Goal: Contribute content

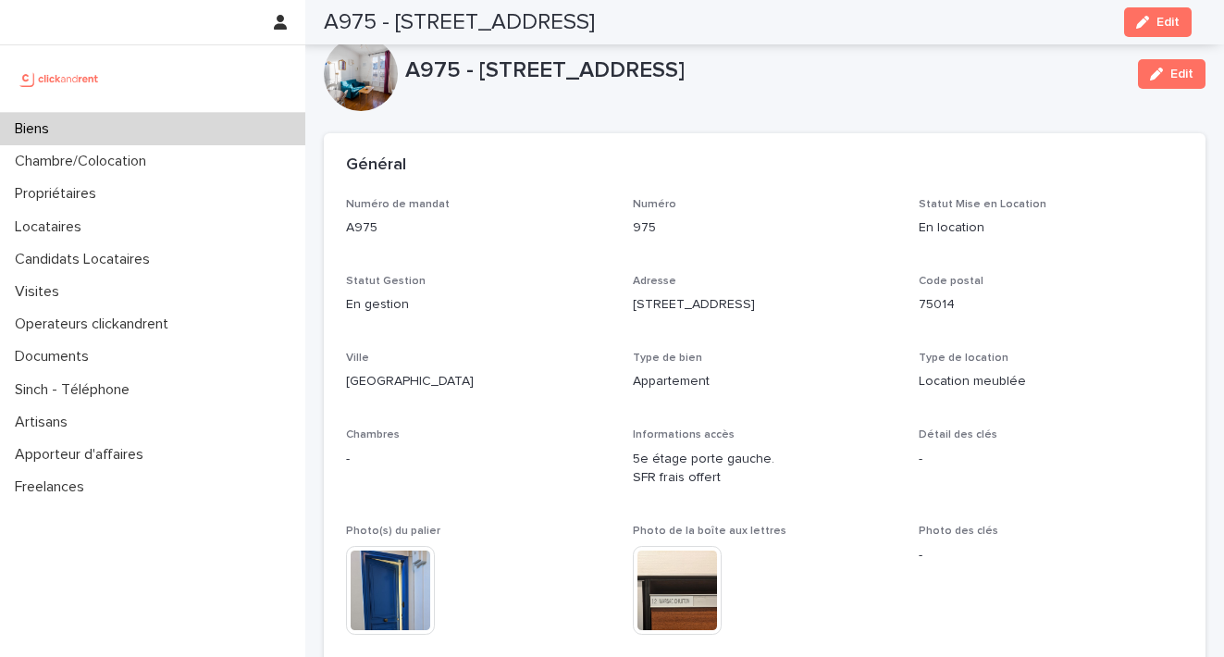
scroll to position [5915, 0]
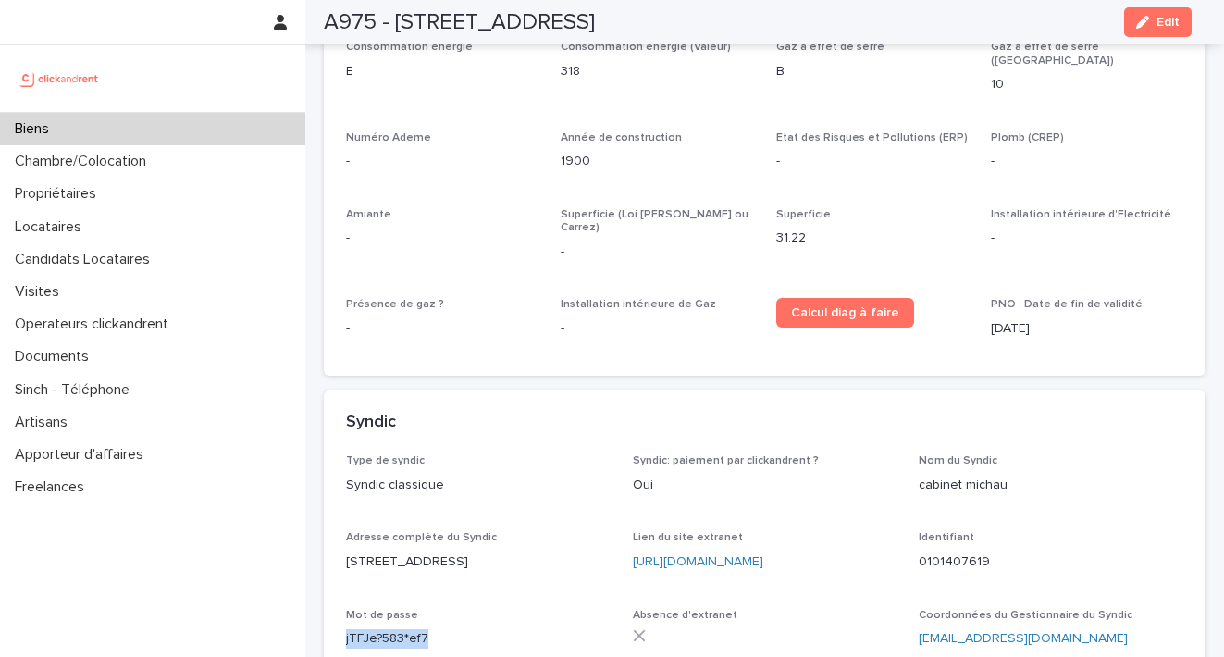
click at [119, 142] on div "Biens" at bounding box center [152, 129] width 305 height 32
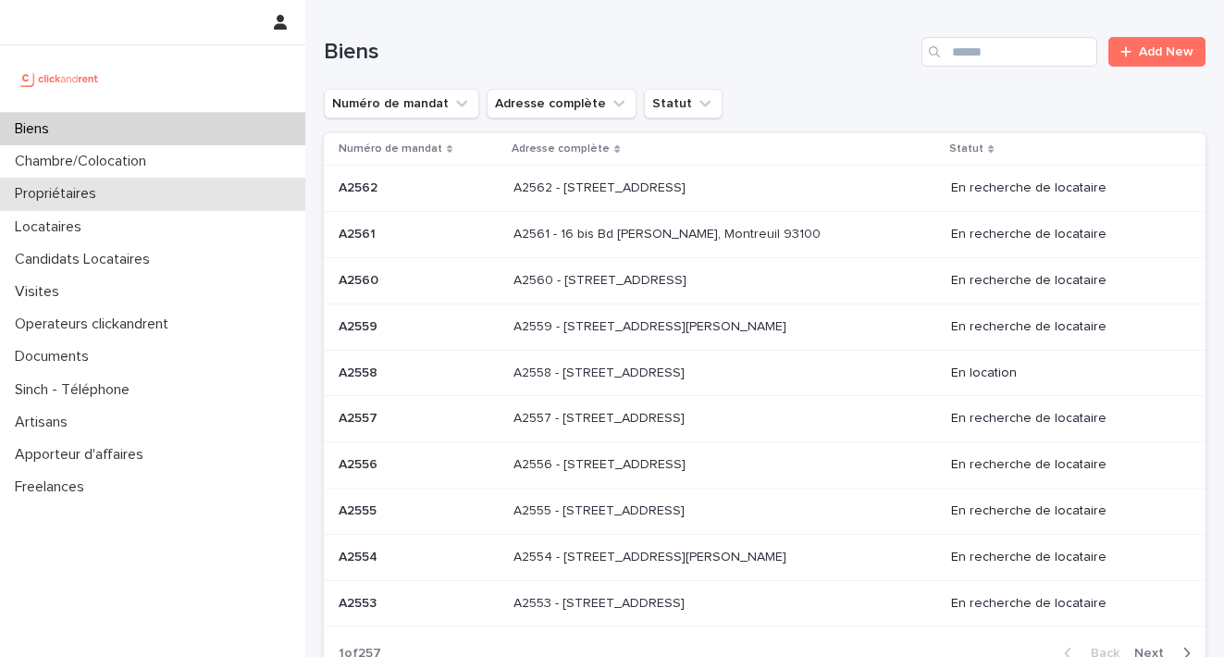
click at [97, 196] on p "Propriétaires" at bounding box center [59, 194] width 104 height 18
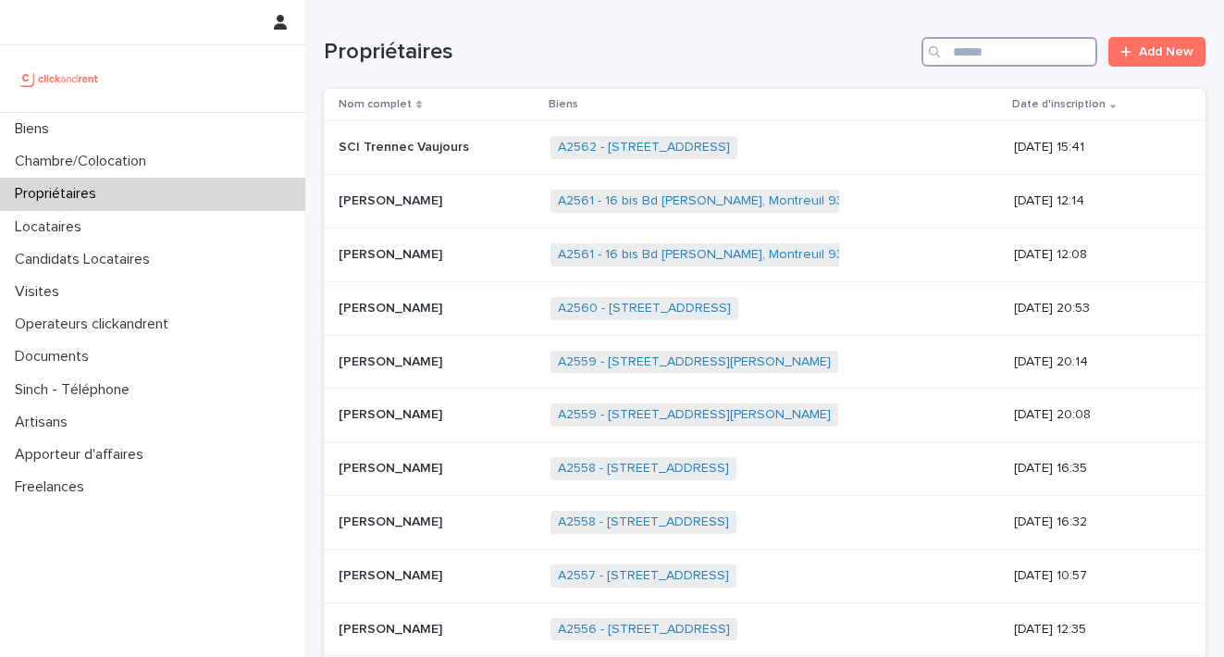
click at [959, 55] on input "Search" at bounding box center [1010, 52] width 176 height 30
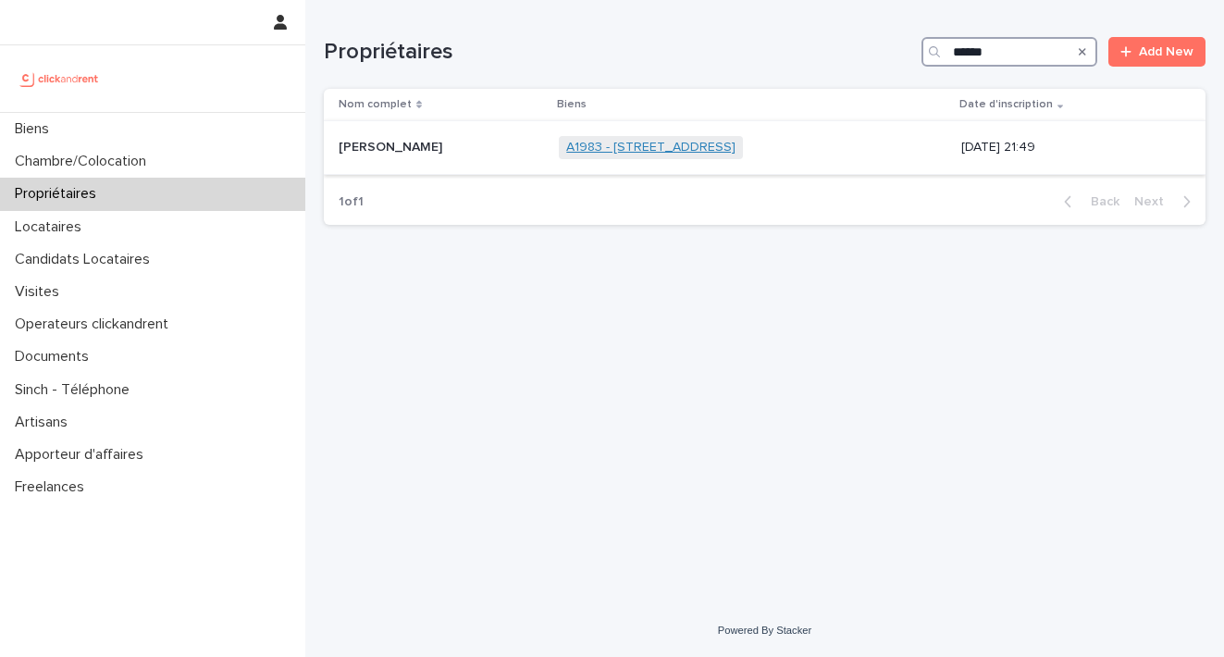
type input "******"
click at [640, 143] on link "A1983 - [STREET_ADDRESS]" at bounding box center [650, 148] width 169 height 16
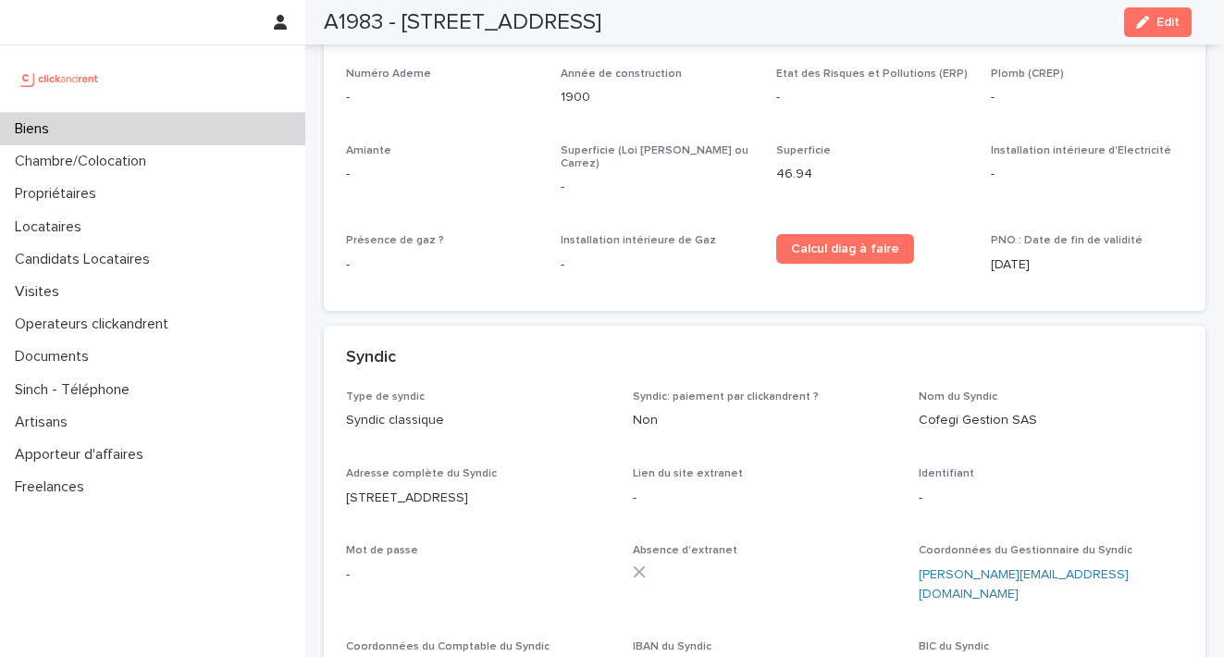
scroll to position [4708, 0]
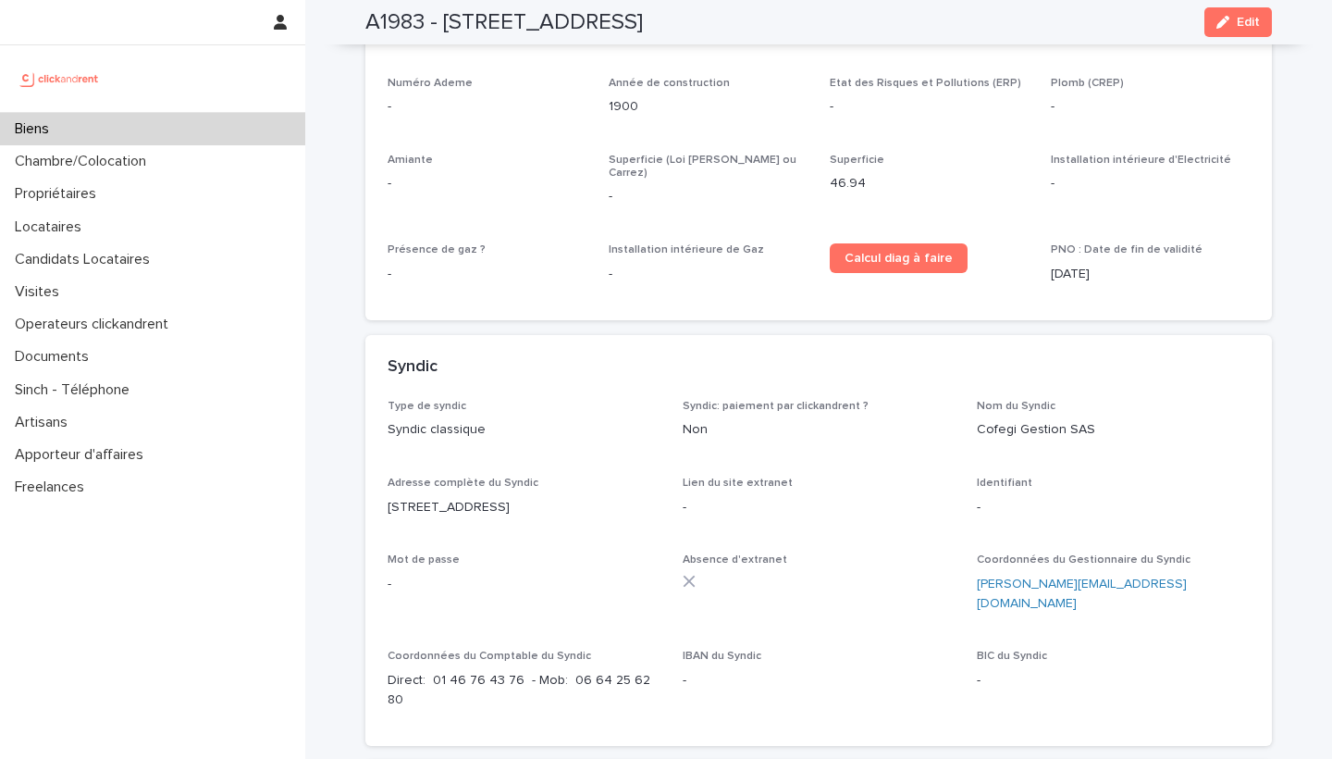
click at [788, 650] on div "IBAN du Syndic -" at bounding box center [819, 677] width 273 height 55
click at [70, 0] on html "Biens Chambre/Colocation Propriétaires Locataires Candidats Locataires Visites …" at bounding box center [666, 379] width 1332 height 759
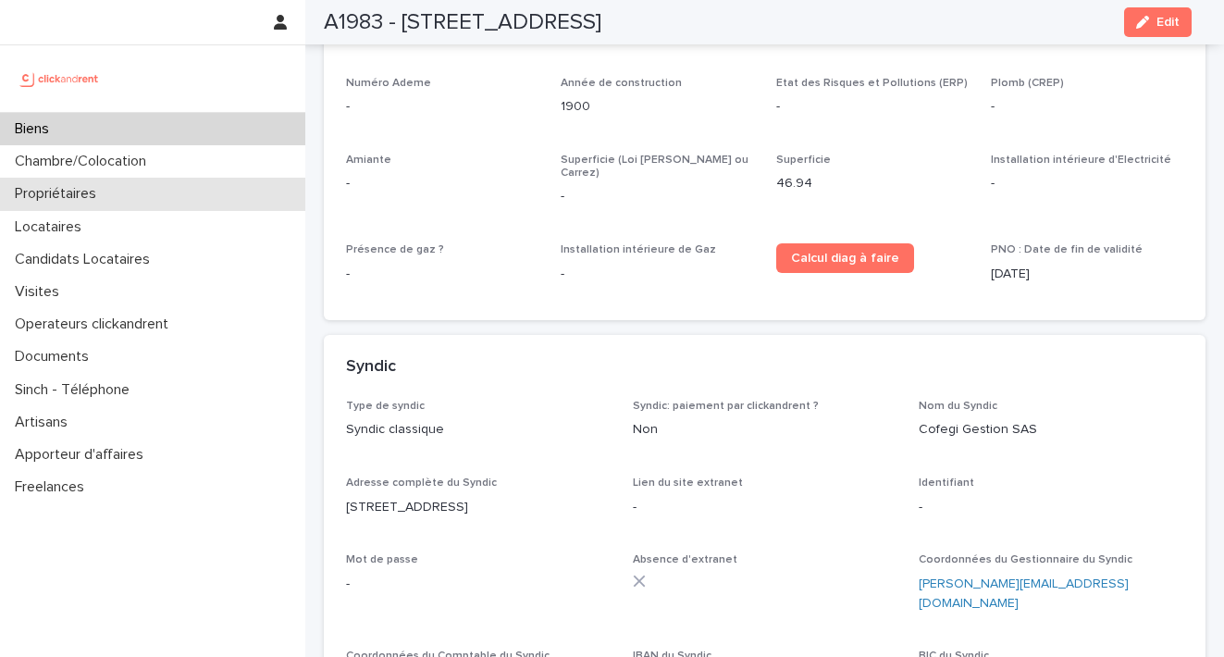
click at [118, 208] on div "Propriétaires" at bounding box center [152, 194] width 305 height 32
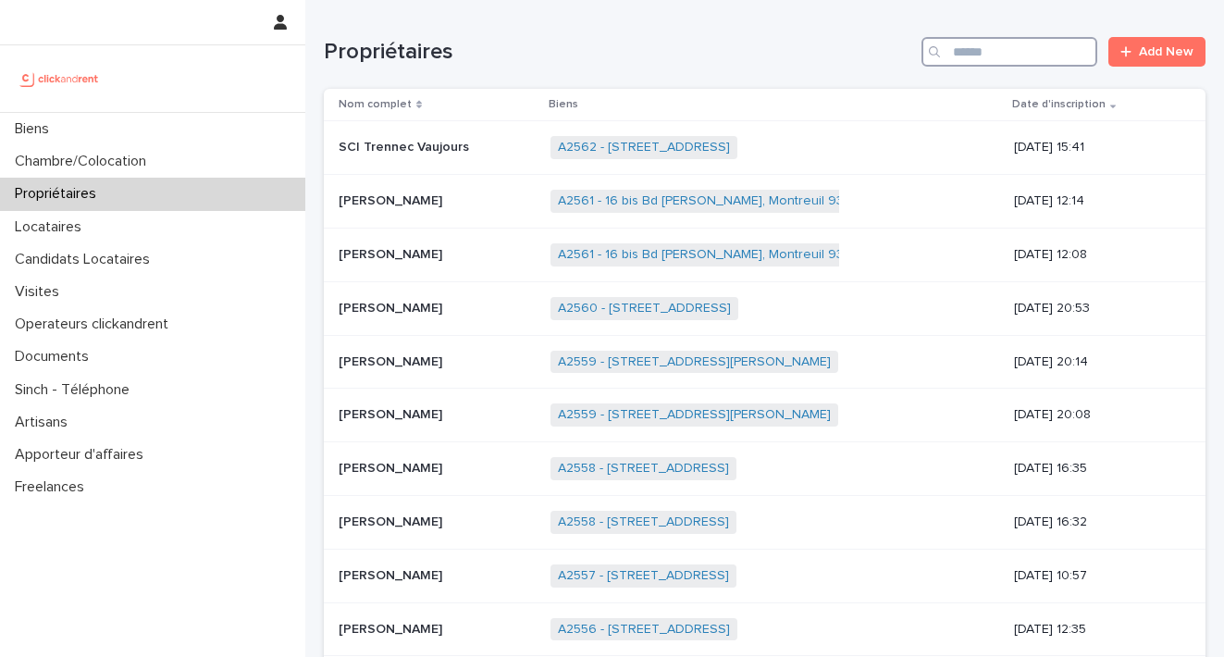
click at [951, 45] on input "Search" at bounding box center [1010, 52] width 176 height 30
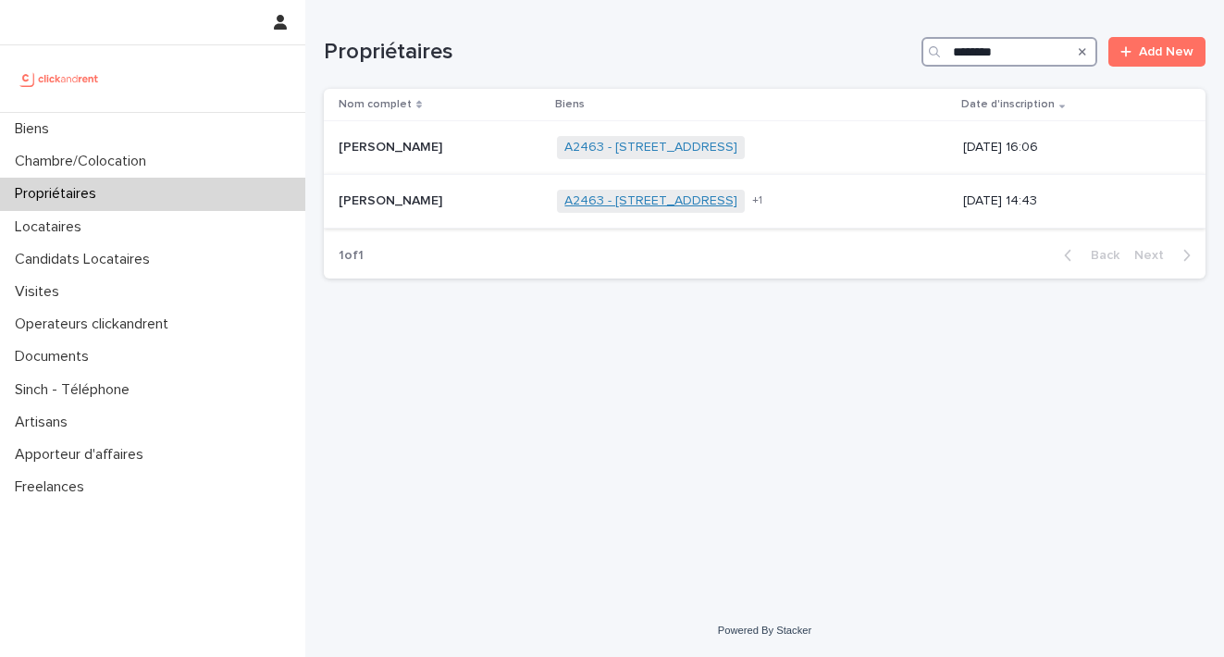
type input "********"
click at [626, 202] on link "A2463 - [STREET_ADDRESS]" at bounding box center [650, 201] width 173 height 16
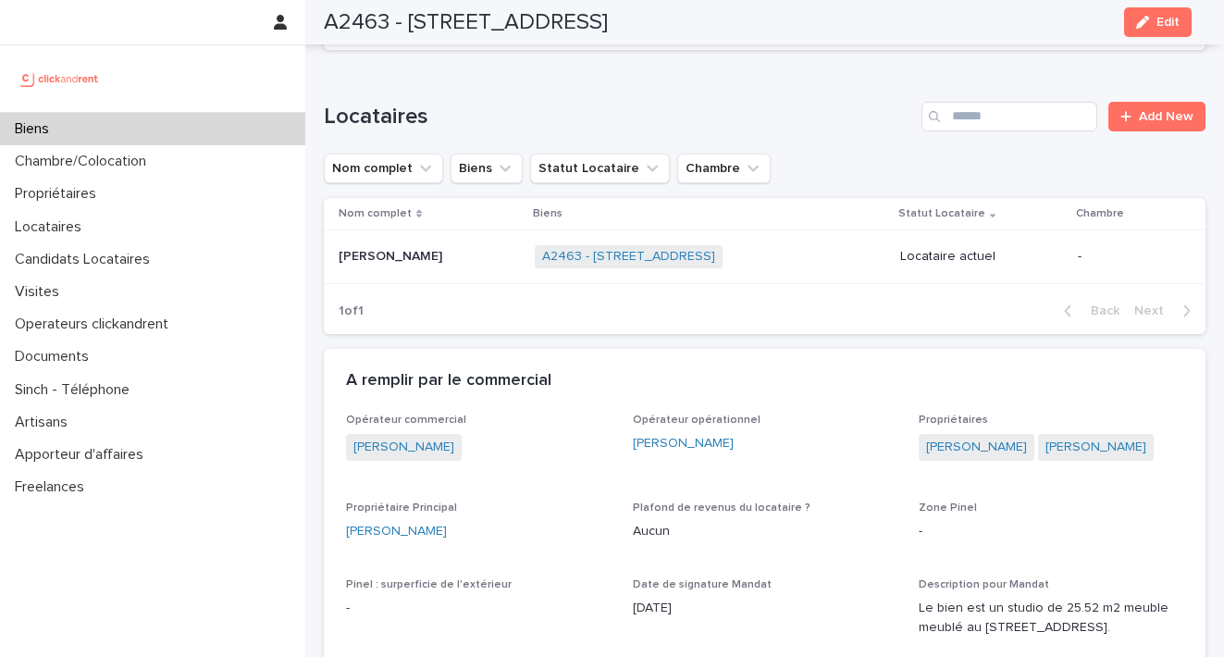
scroll to position [704, 0]
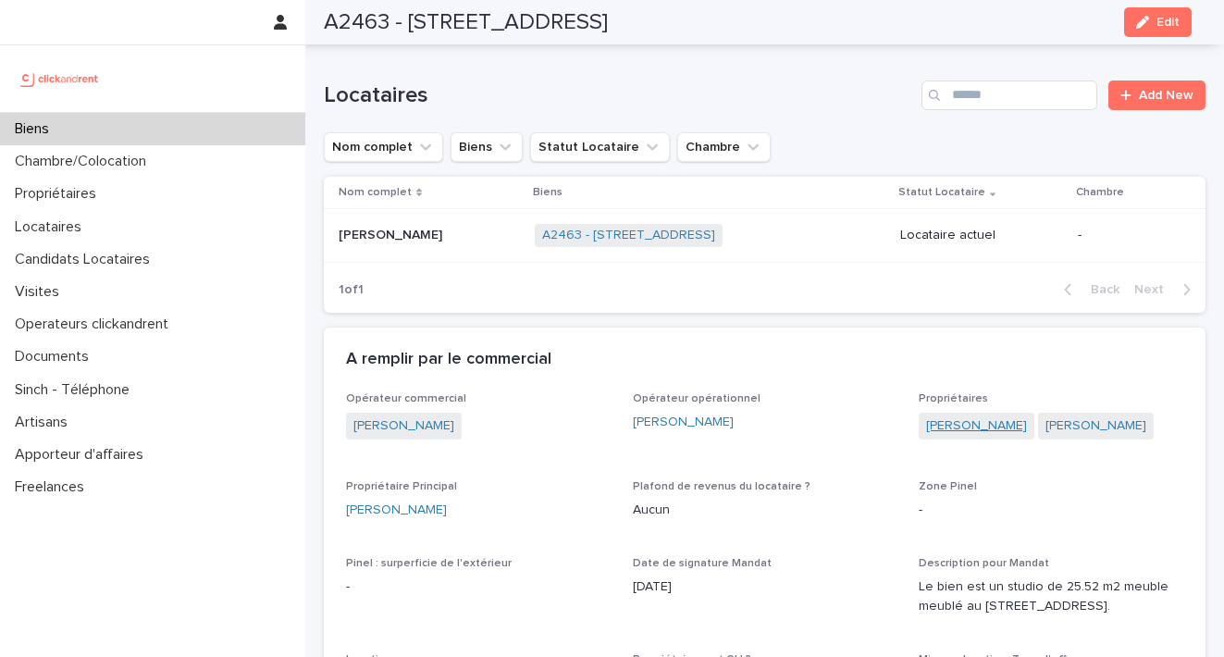
click at [935, 416] on link "[PERSON_NAME]" at bounding box center [976, 425] width 101 height 19
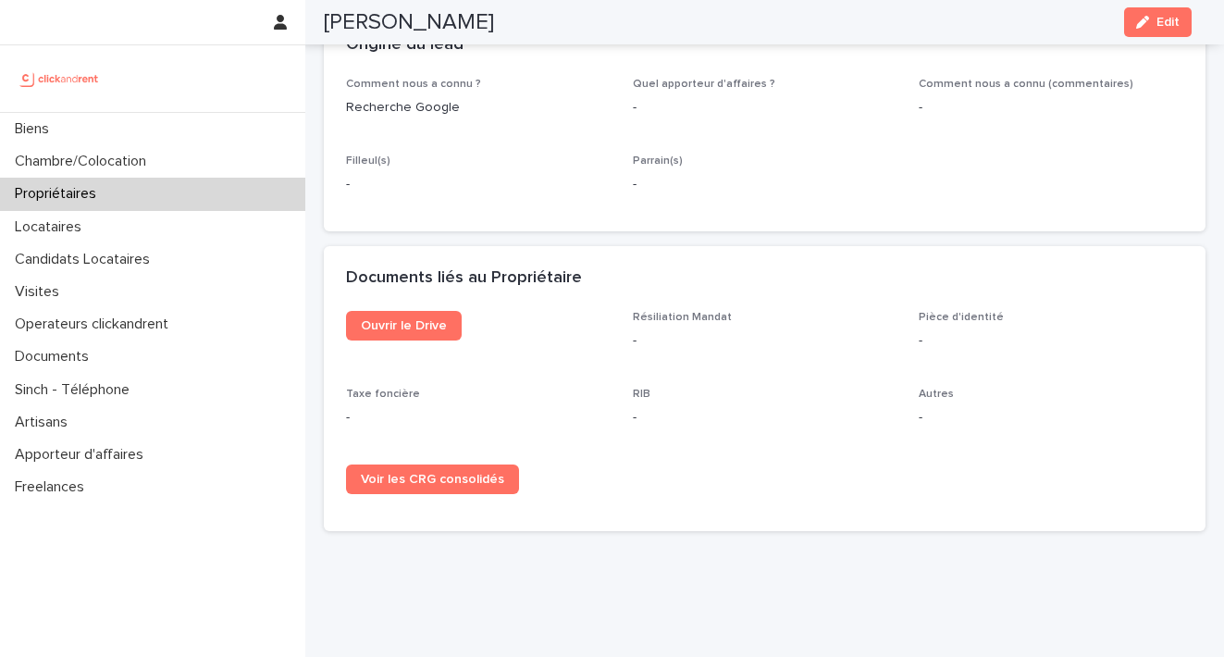
scroll to position [1020, 0]
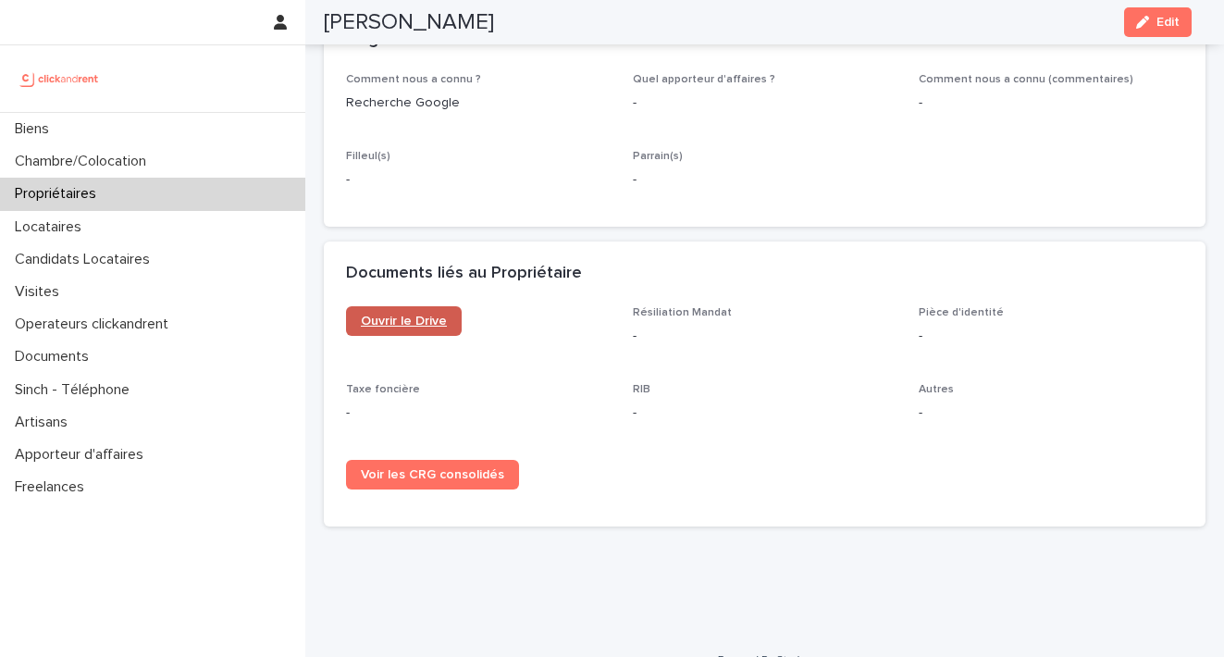
click at [432, 315] on span "Ouvrir le Drive" at bounding box center [404, 321] width 86 height 13
click at [63, 196] on p "Propriétaires" at bounding box center [59, 194] width 104 height 18
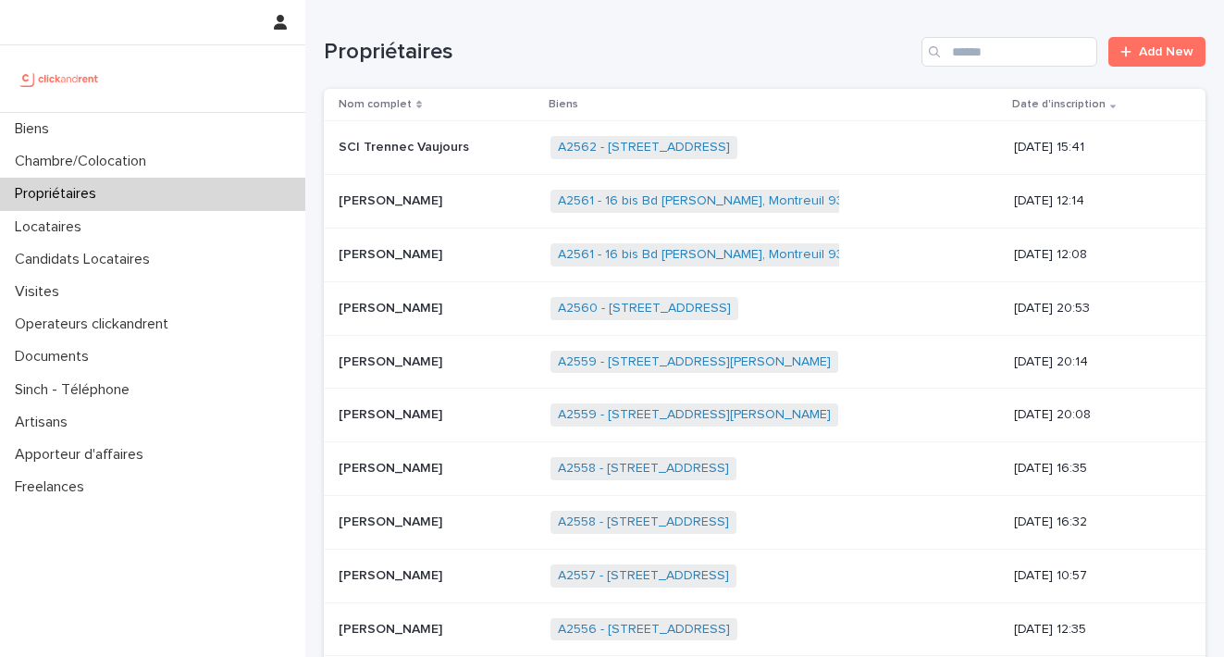
click at [111, 194] on p "Propriétaires" at bounding box center [59, 194] width 104 height 18
click at [953, 58] on input "Search" at bounding box center [1010, 52] width 176 height 30
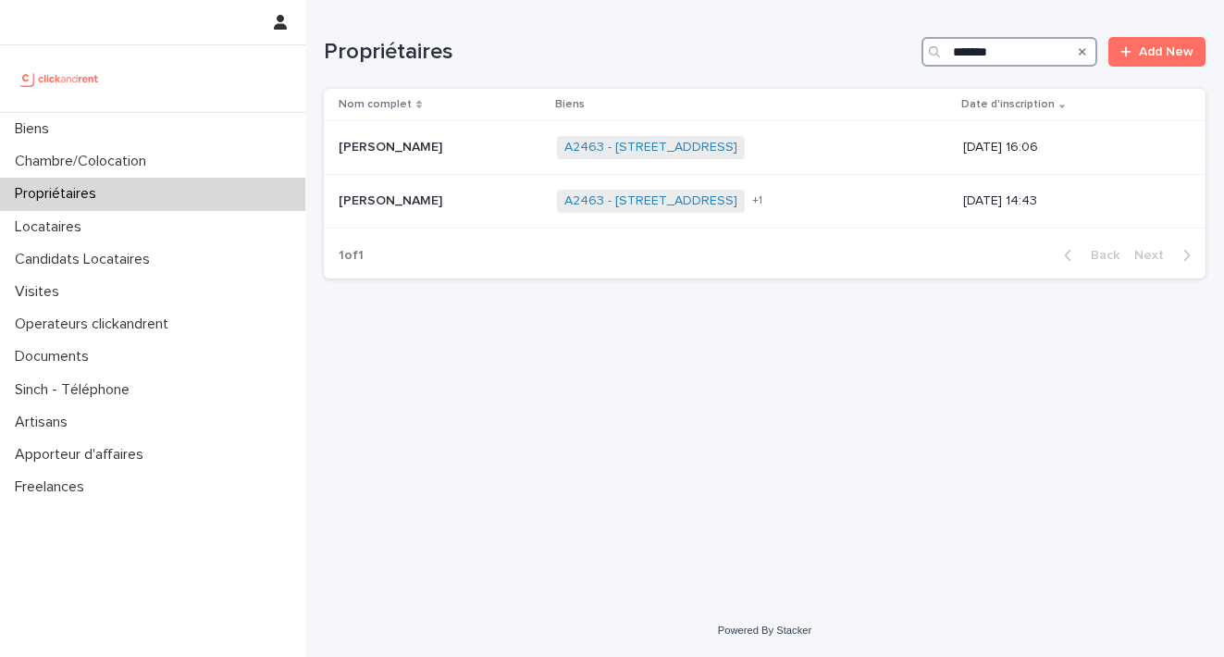
type input "******"
drag, startPoint x: 957, startPoint y: 45, endPoint x: 683, endPoint y: 154, distance: 294.5
click at [683, 154] on link "A2463 - [STREET_ADDRESS]" at bounding box center [650, 148] width 173 height 16
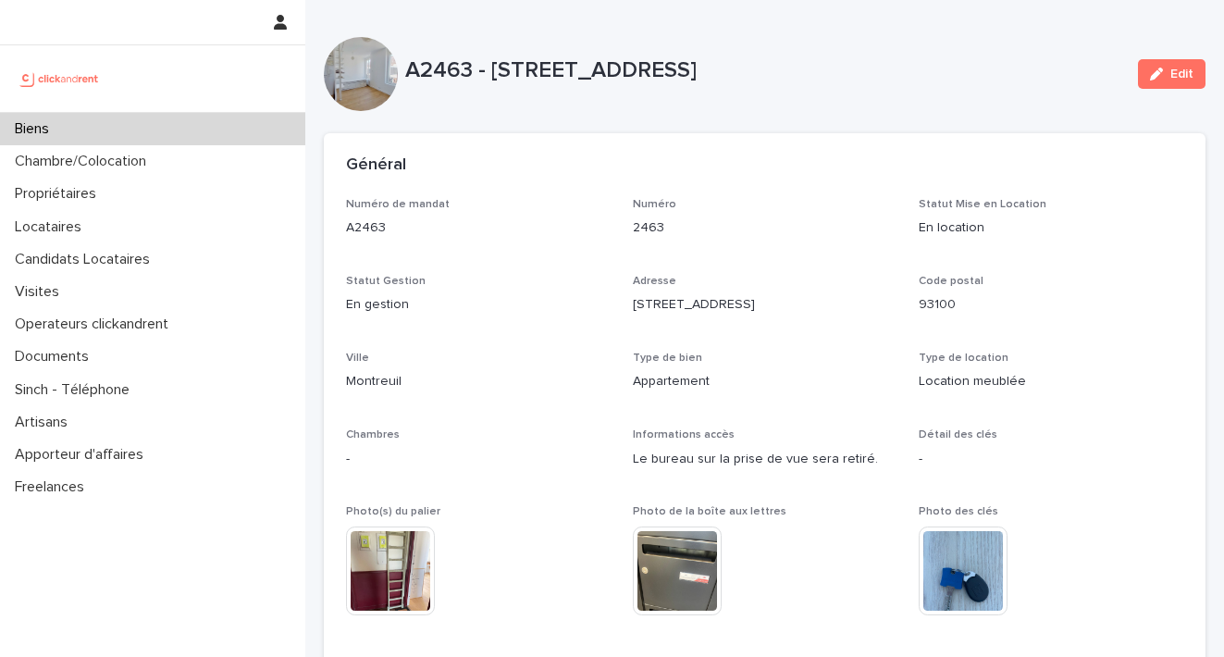
click at [683, 154] on div "Général" at bounding box center [765, 165] width 882 height 65
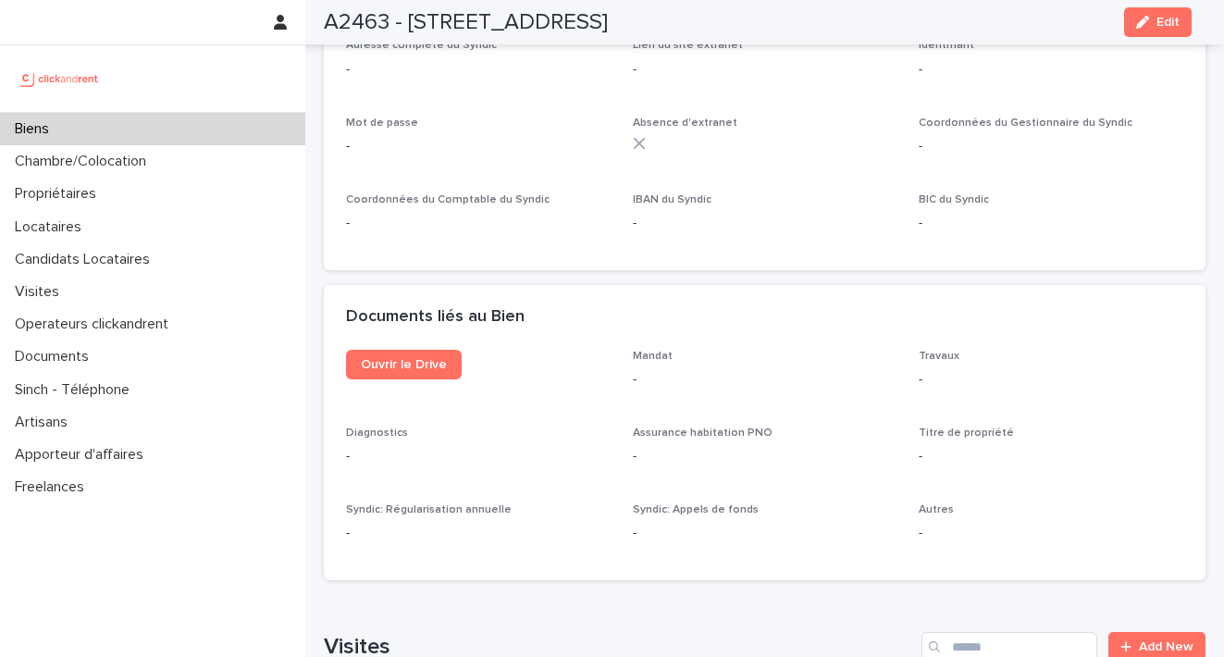
scroll to position [6053, 0]
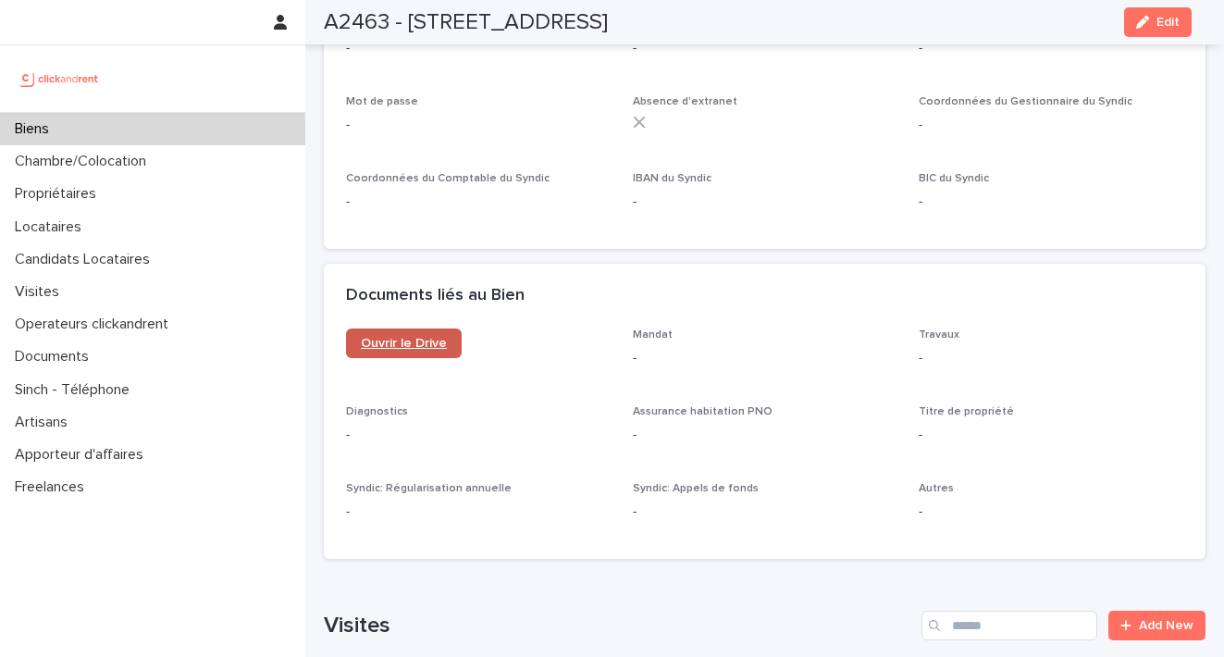
click at [435, 328] on link "Ouvrir le Drive" at bounding box center [404, 343] width 116 height 30
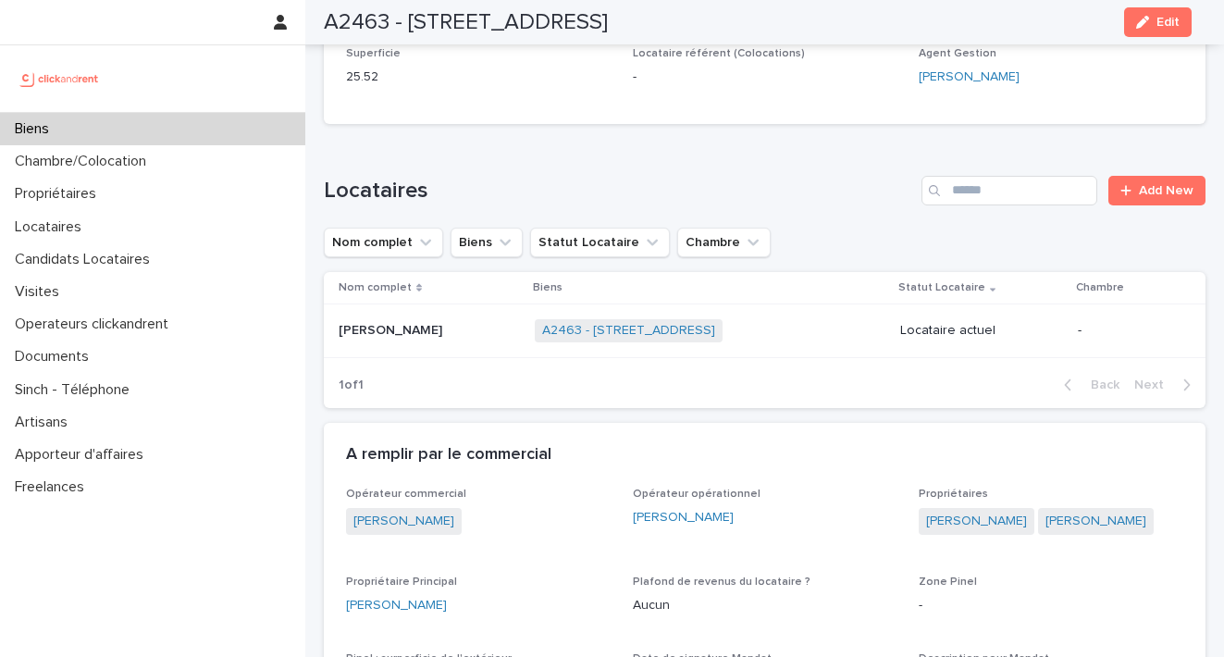
scroll to position [630, 0]
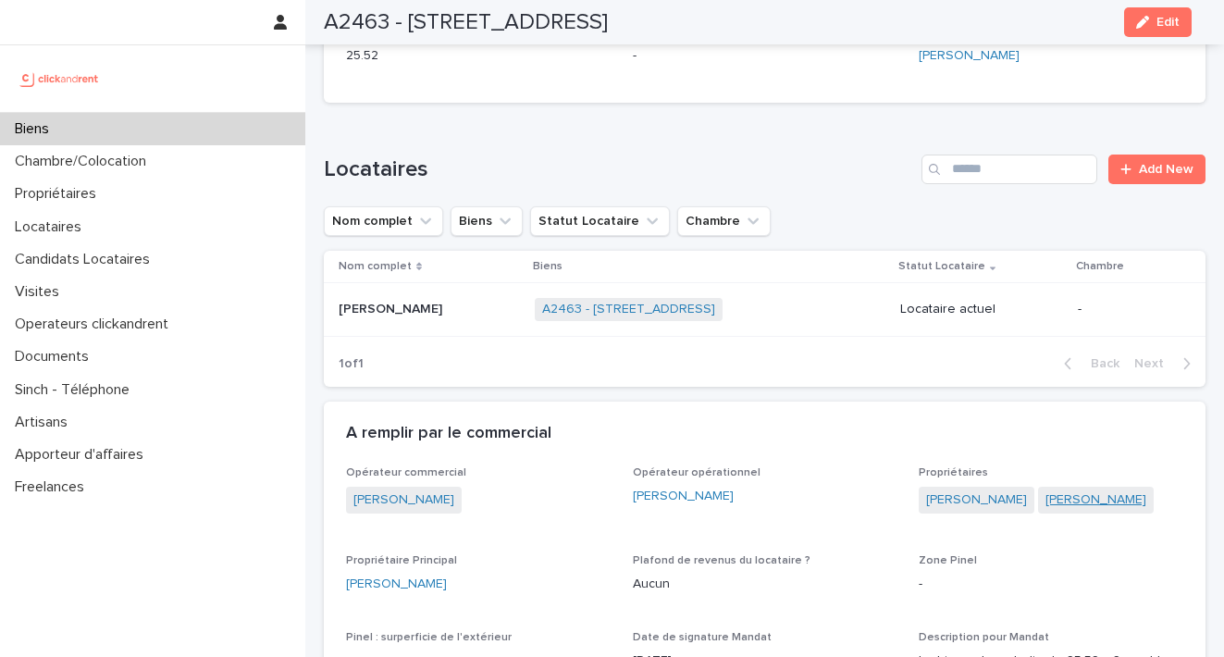
click at [1109, 500] on link "[PERSON_NAME]" at bounding box center [1096, 499] width 101 height 19
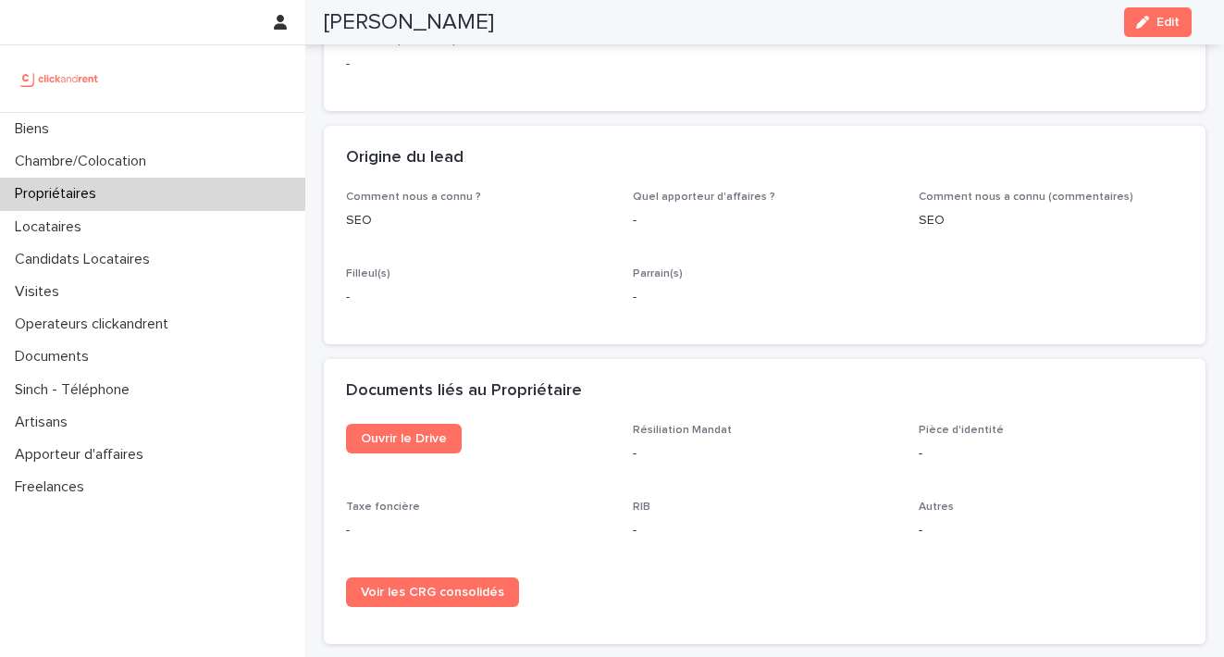
scroll to position [873, 0]
click at [1151, 19] on div "button" at bounding box center [1146, 22] width 20 height 13
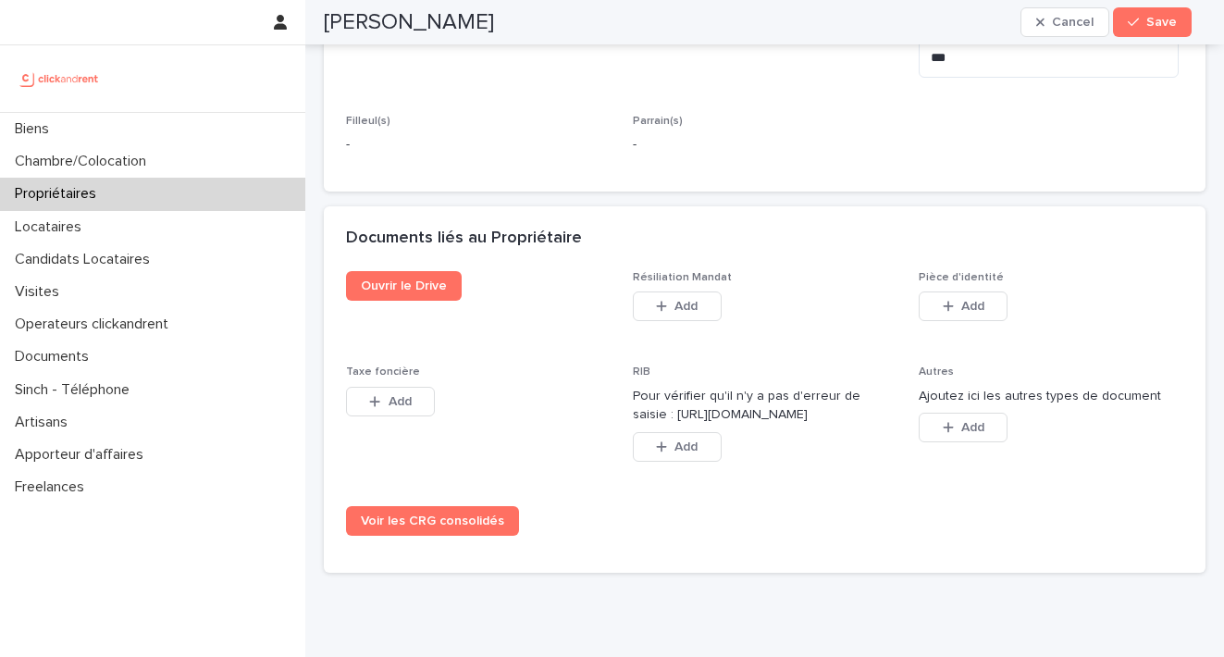
scroll to position [1500, 0]
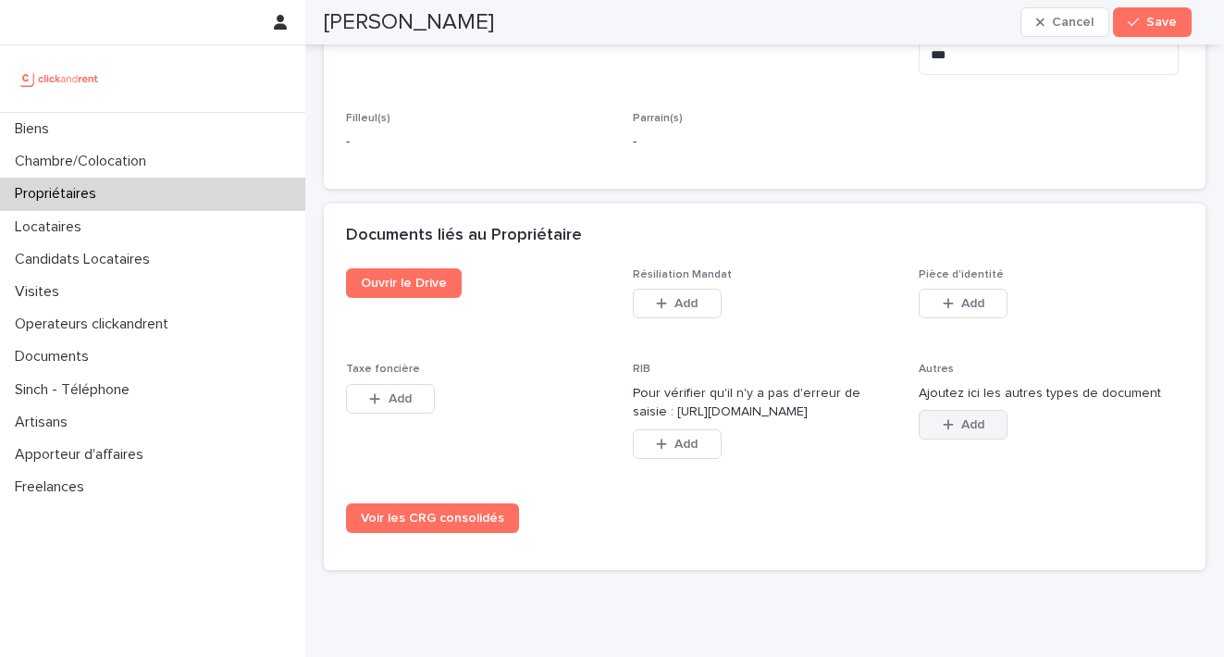
click at [961, 418] on span "Add" at bounding box center [972, 424] width 23 height 13
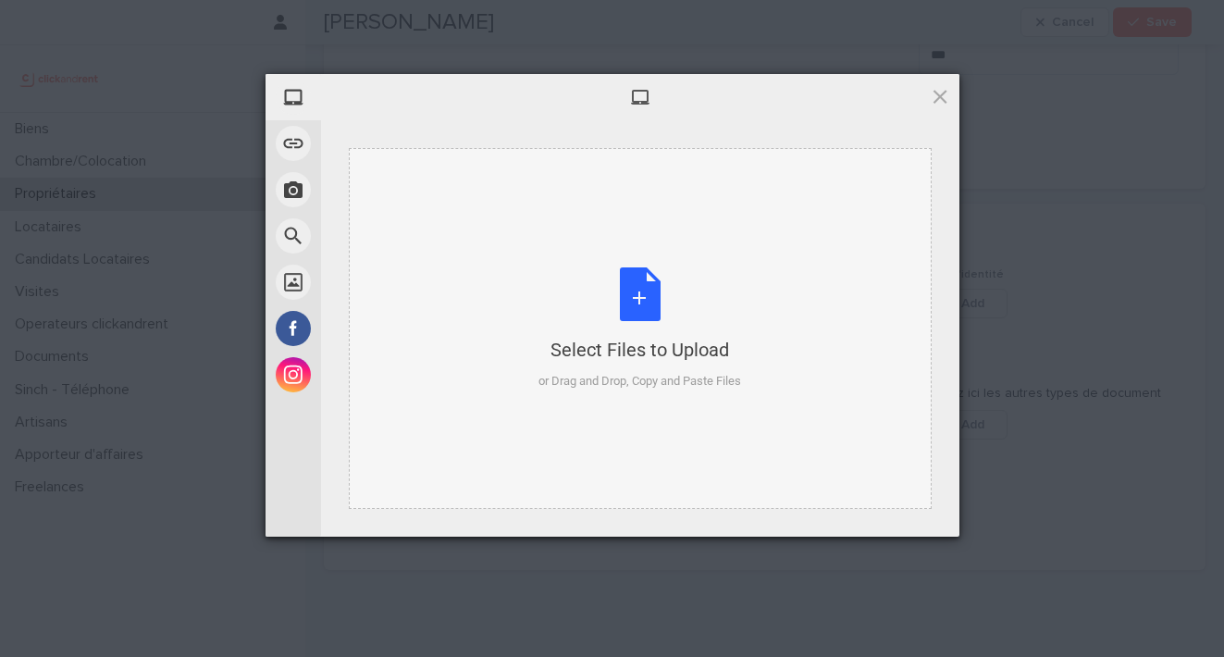
click at [639, 281] on div "Select Files to Upload or Drag and Drop, Copy and Paste Files" at bounding box center [640, 328] width 203 height 123
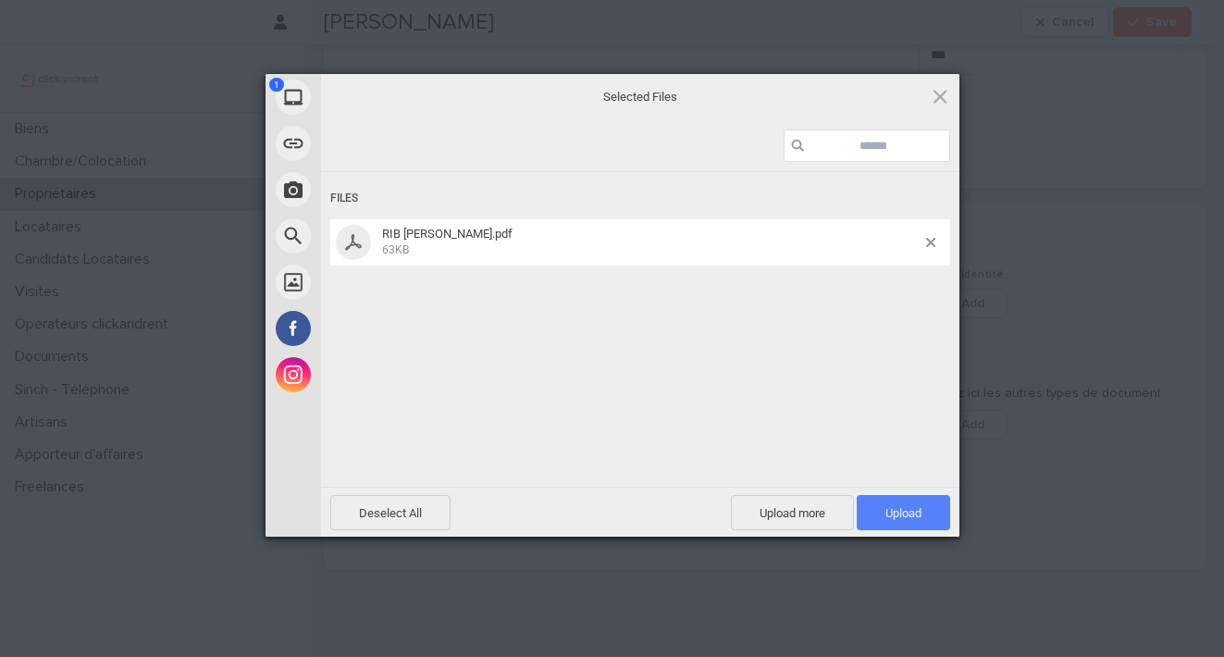
click at [896, 513] on span "Upload 1" at bounding box center [904, 513] width 36 height 14
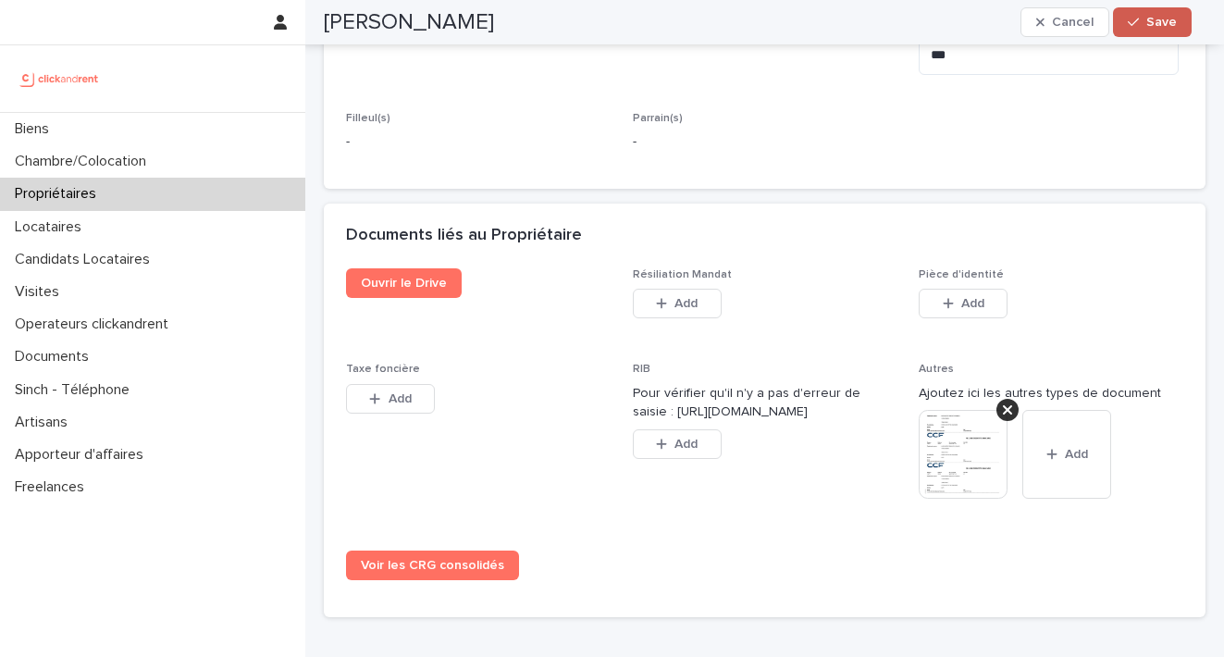
click at [1142, 17] on div "button" at bounding box center [1137, 22] width 19 height 13
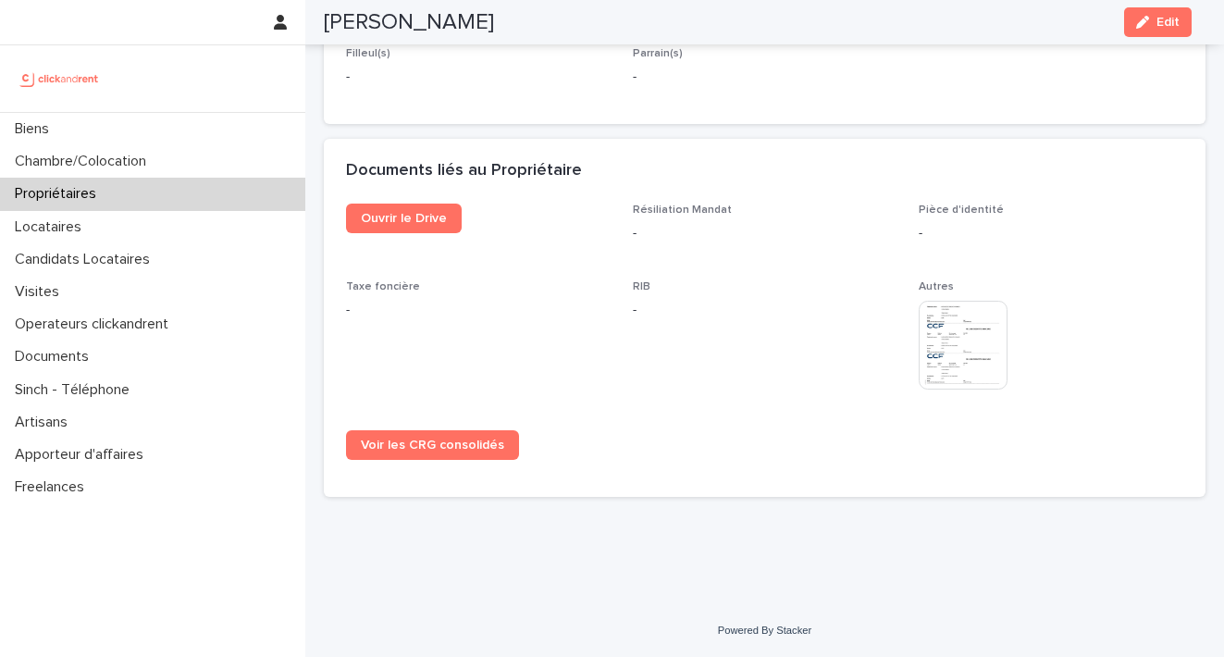
scroll to position [1076, 0]
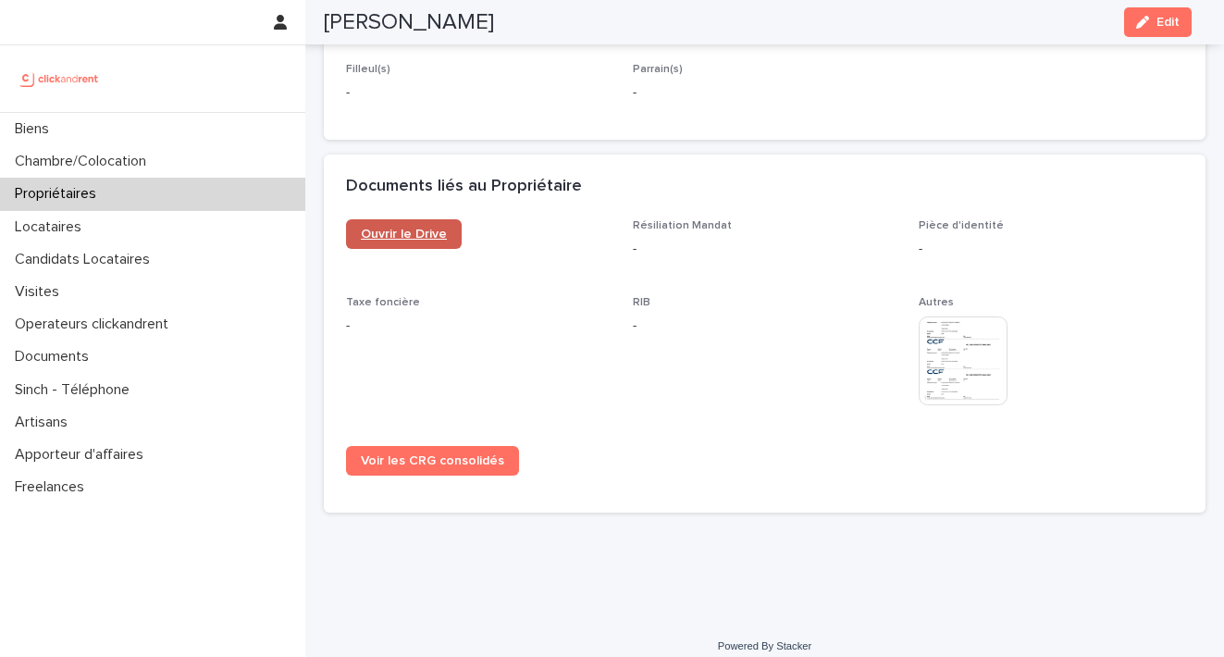
click at [424, 228] on span "Ouvrir le Drive" at bounding box center [404, 234] width 86 height 13
click at [1163, 29] on button "Edit" at bounding box center [1158, 22] width 68 height 30
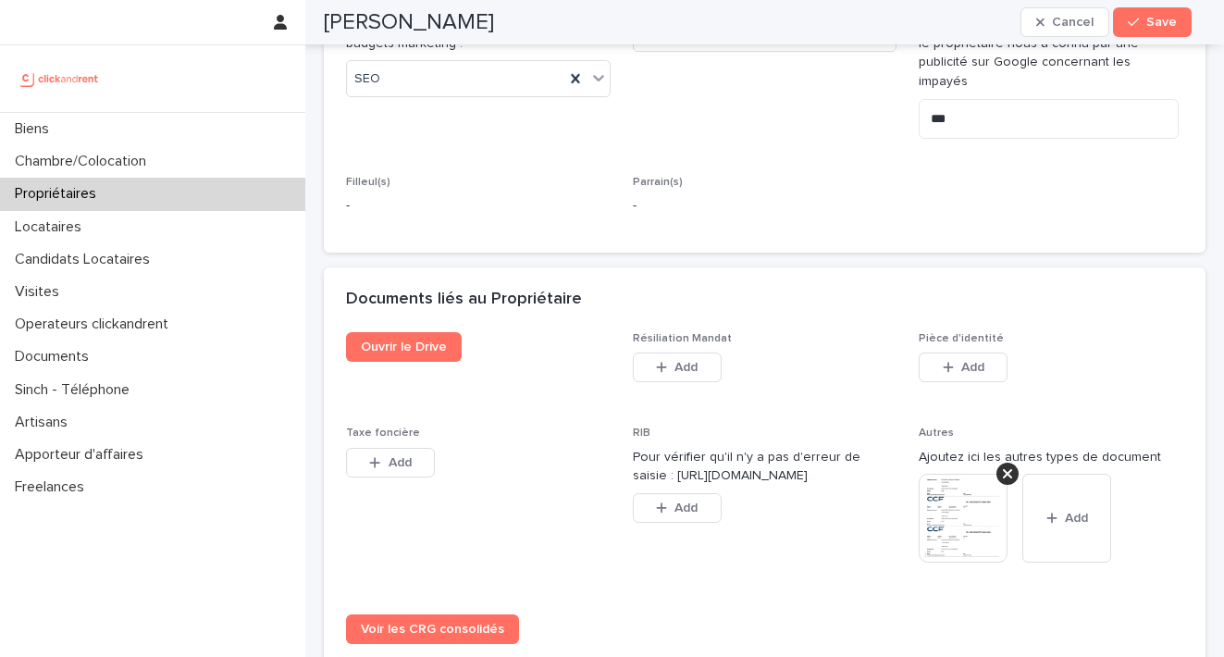
scroll to position [1439, 0]
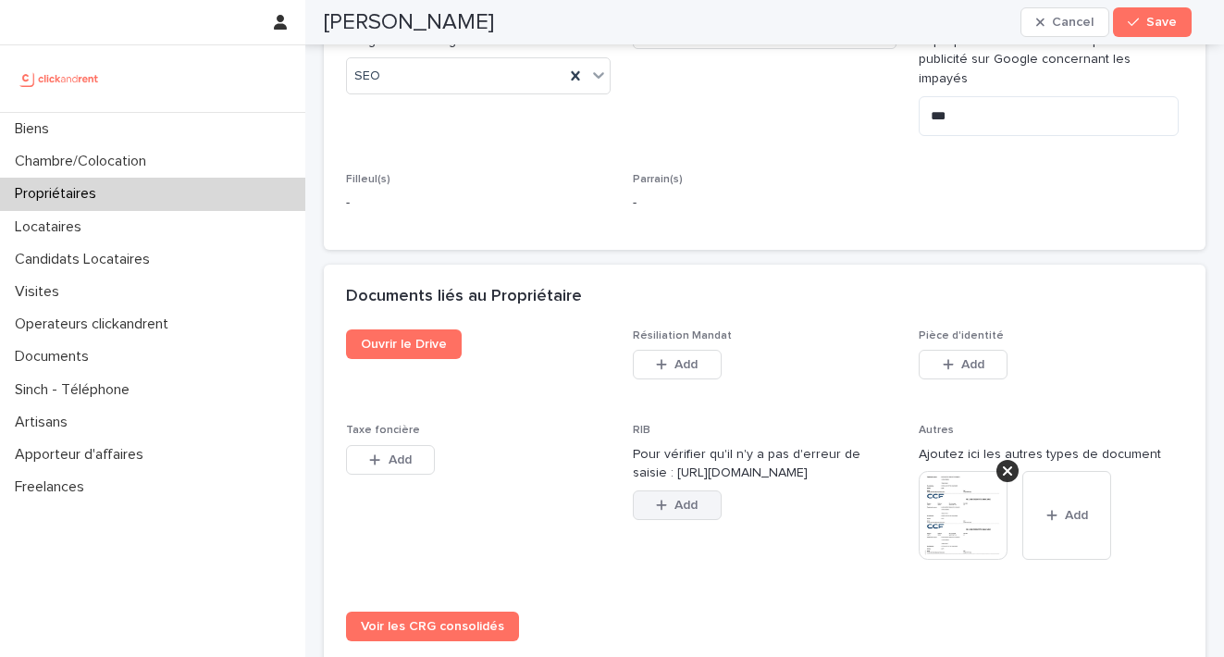
click at [704, 492] on button "Add" at bounding box center [677, 505] width 89 height 30
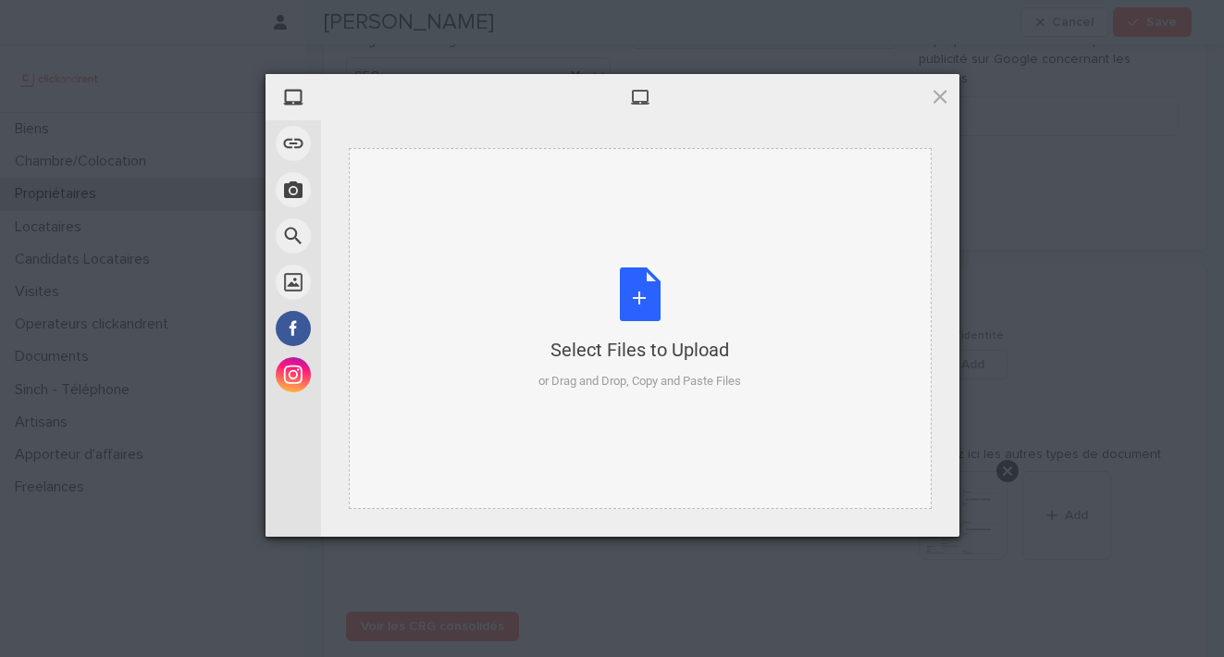
click at [632, 296] on div "Select Files to Upload or Drag and Drop, Copy and Paste Files" at bounding box center [640, 328] width 203 height 123
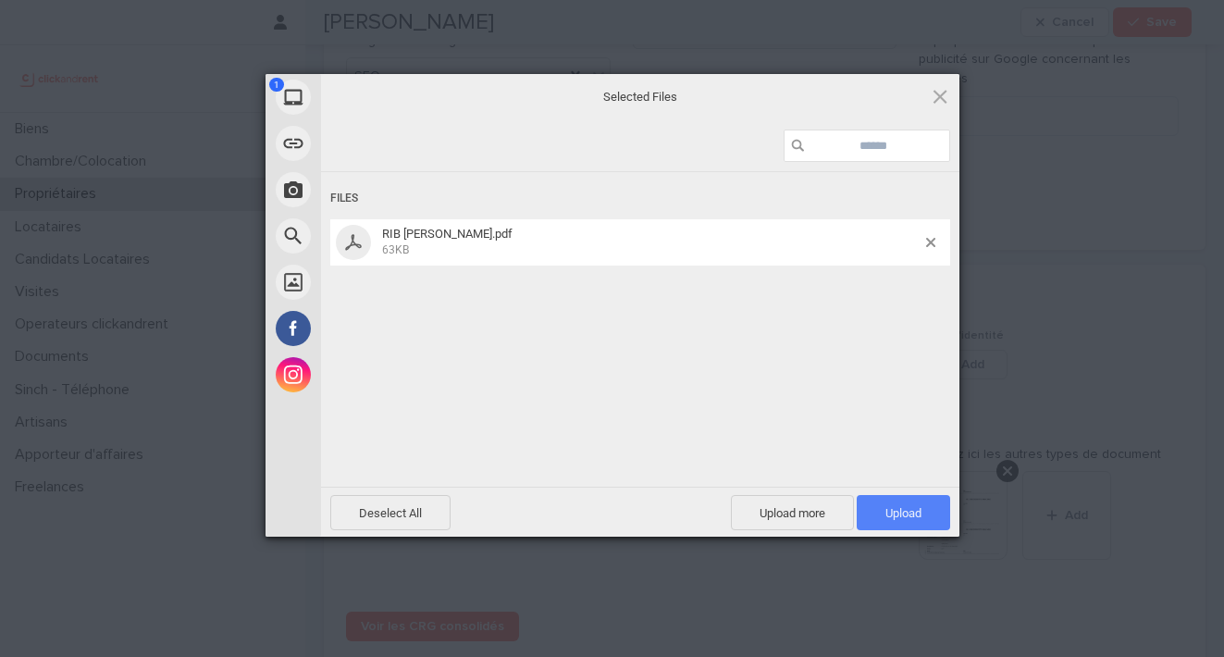
click at [920, 518] on span "Upload 1" at bounding box center [904, 513] width 36 height 14
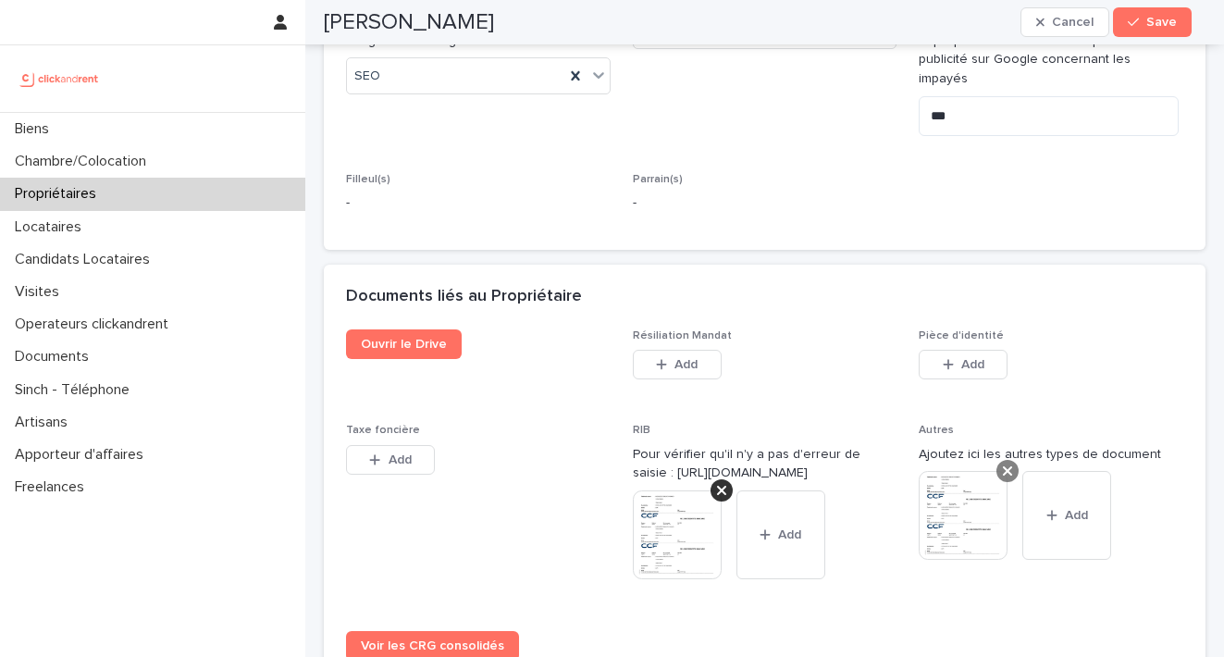
click at [1003, 466] on icon at bounding box center [1007, 470] width 9 height 9
click at [1147, 29] on button "Save" at bounding box center [1152, 22] width 79 height 30
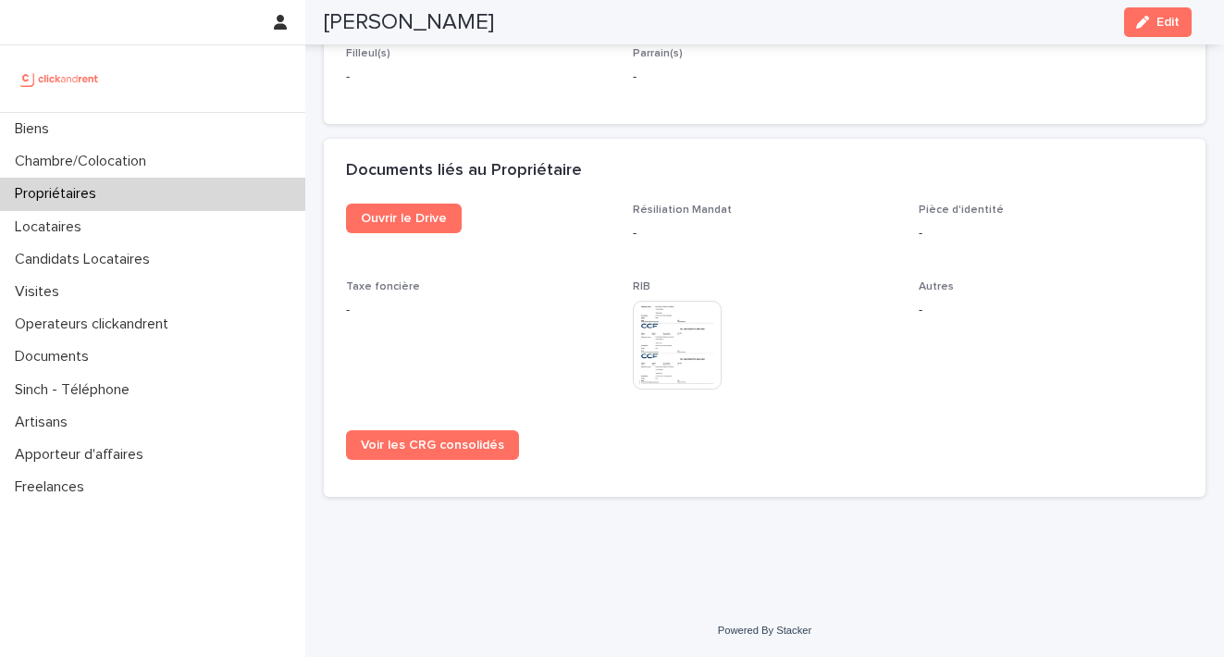
scroll to position [1076, 0]
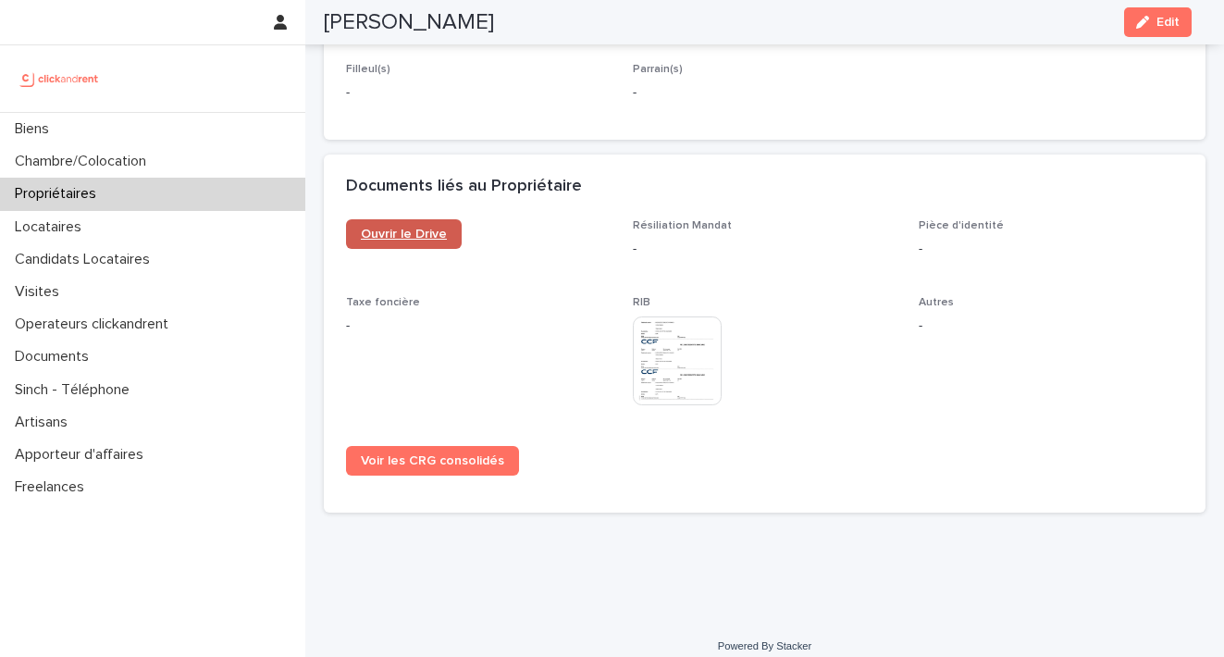
click at [418, 228] on span "Ouvrir le Drive" at bounding box center [404, 234] width 86 height 13
